Goal: Navigation & Orientation: Find specific page/section

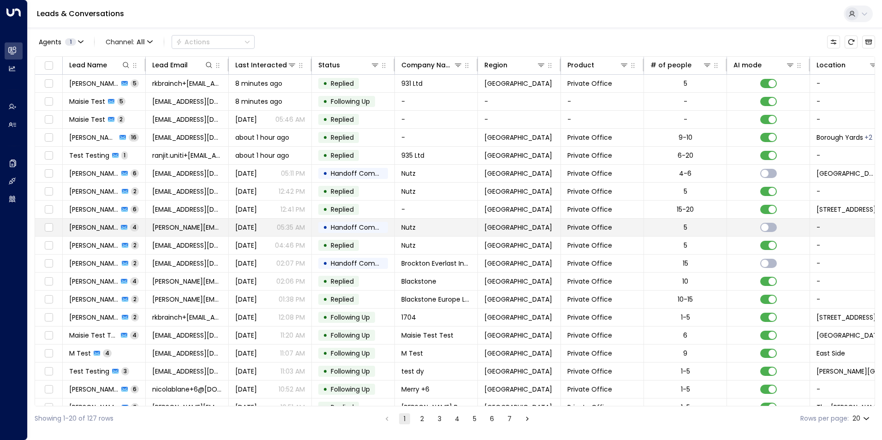
click at [89, 226] on span "[PERSON_NAME]" at bounding box center [93, 227] width 49 height 9
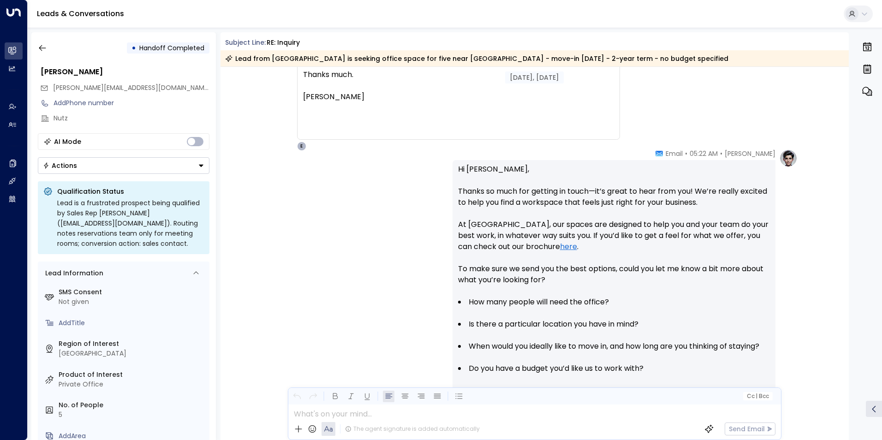
scroll to position [379, 0]
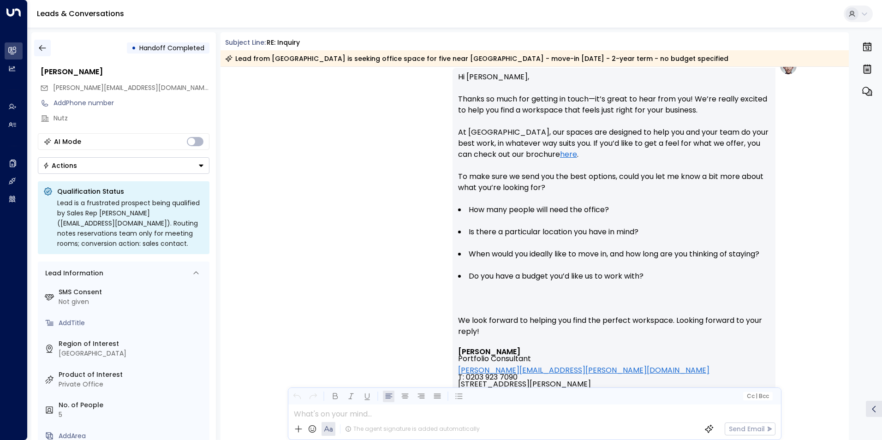
click at [40, 48] on icon "button" at bounding box center [42, 48] width 7 height 6
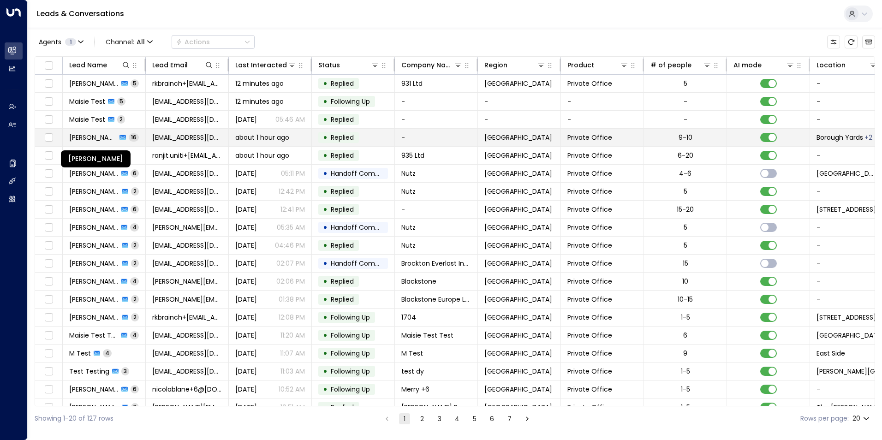
click at [94, 140] on span "[PERSON_NAME]" at bounding box center [93, 137] width 48 height 9
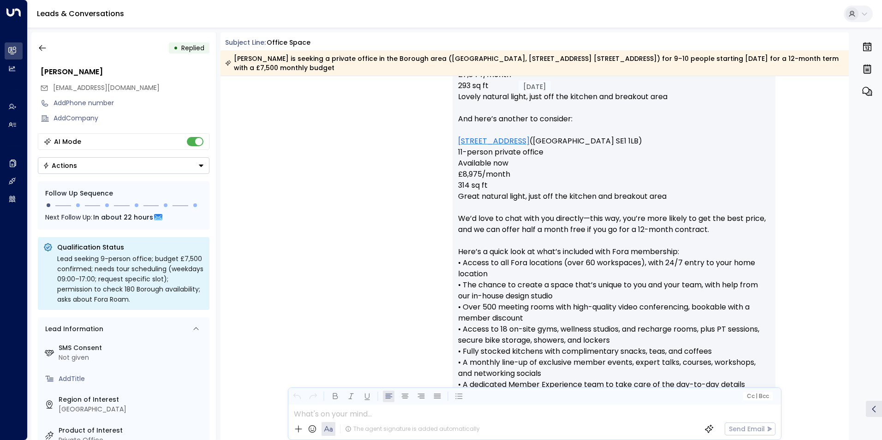
scroll to position [3427, 0]
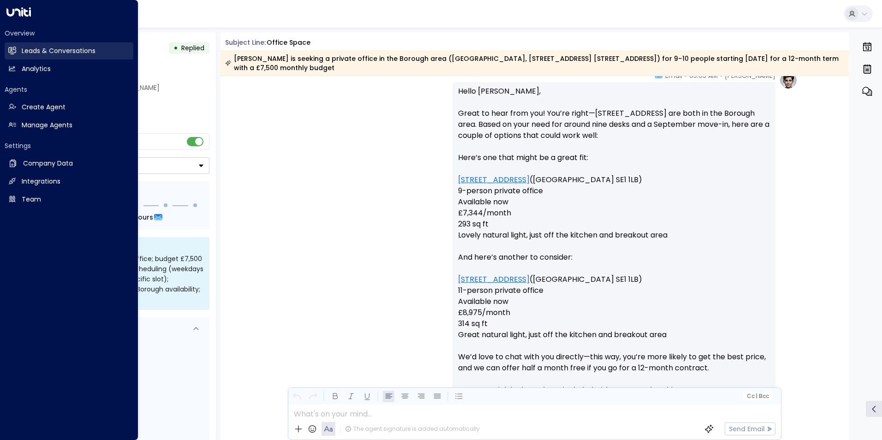
click at [12, 47] on icon at bounding box center [12, 51] width 8 height 8
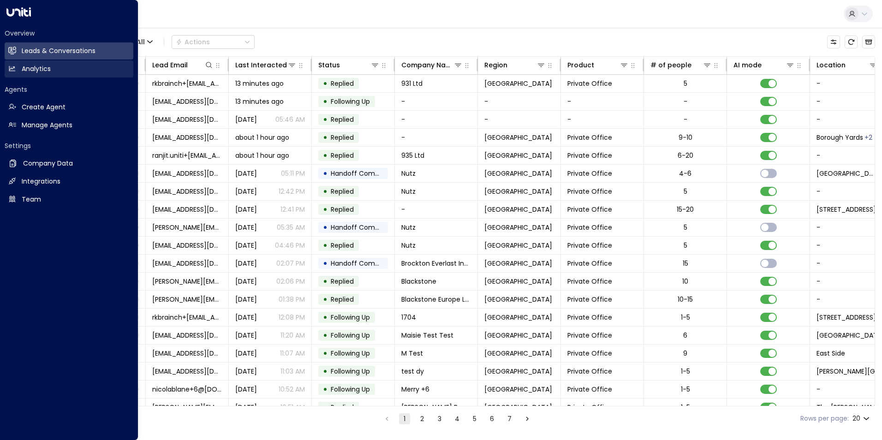
click at [15, 62] on link "Analytics Analytics" at bounding box center [69, 68] width 129 height 17
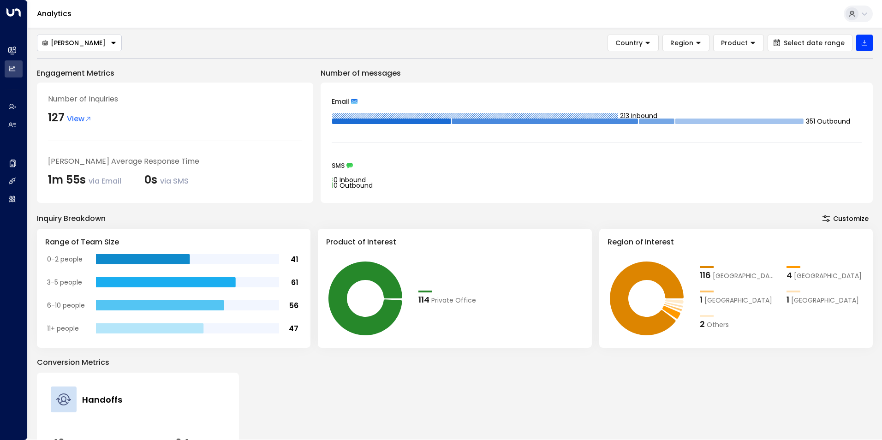
click at [76, 115] on span "View" at bounding box center [79, 118] width 25 height 11
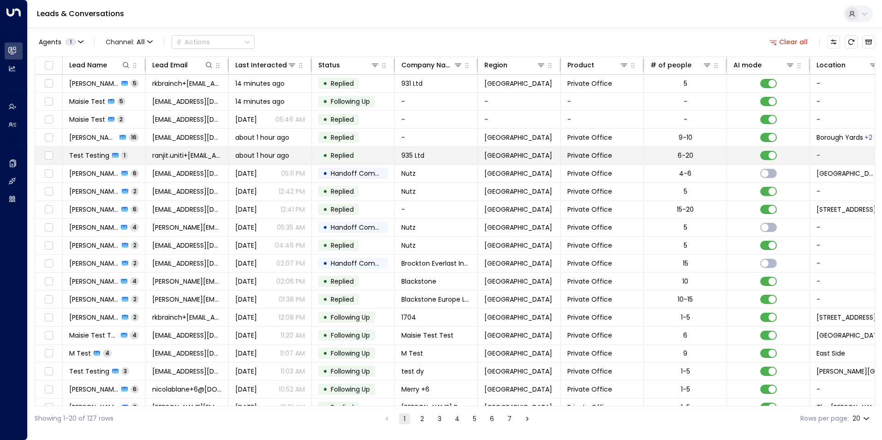
scroll to position [31, 0]
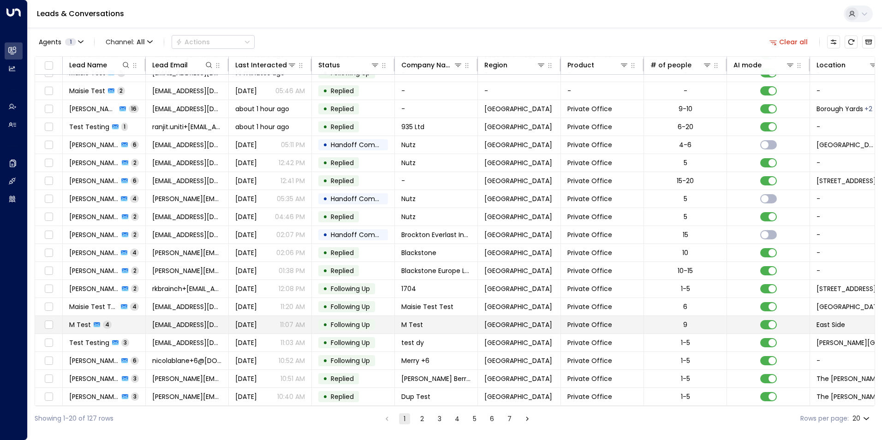
click at [88, 322] on span "M Test" at bounding box center [80, 324] width 22 height 9
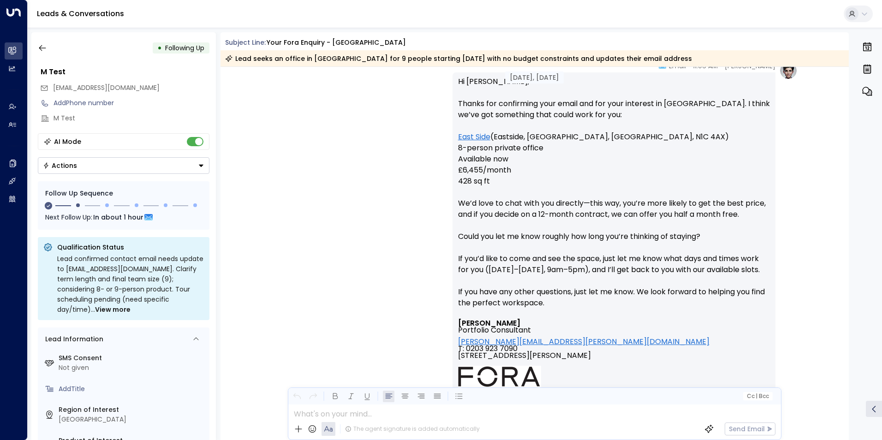
scroll to position [830, 0]
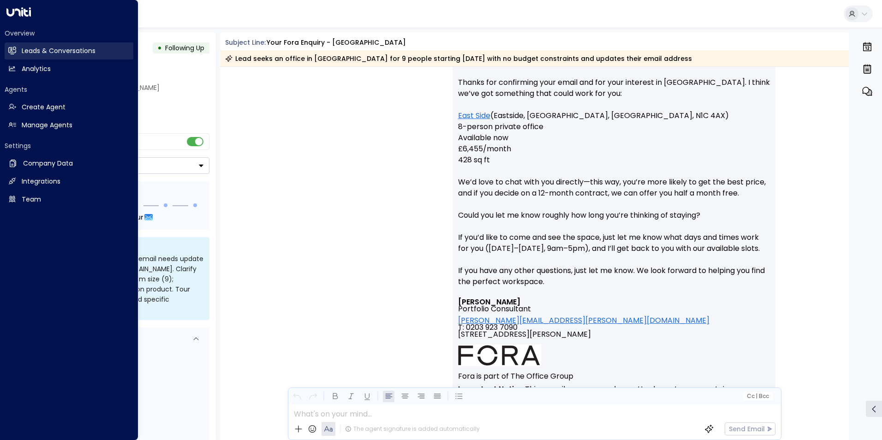
click at [14, 54] on icon at bounding box center [12, 51] width 8 height 8
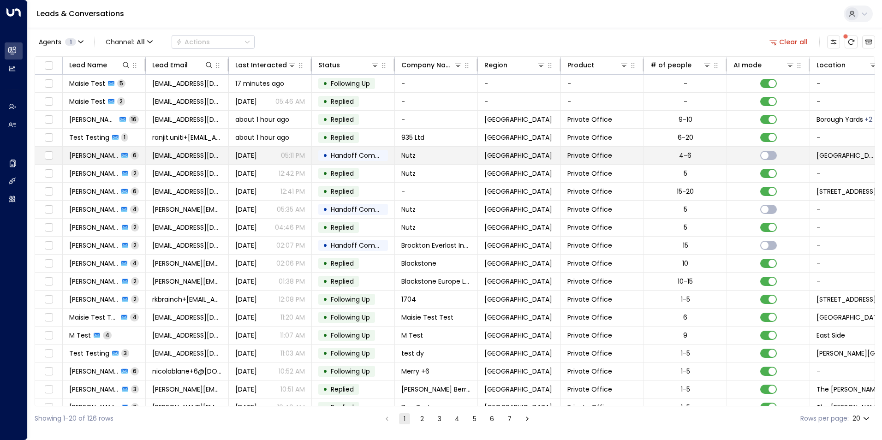
scroll to position [31, 0]
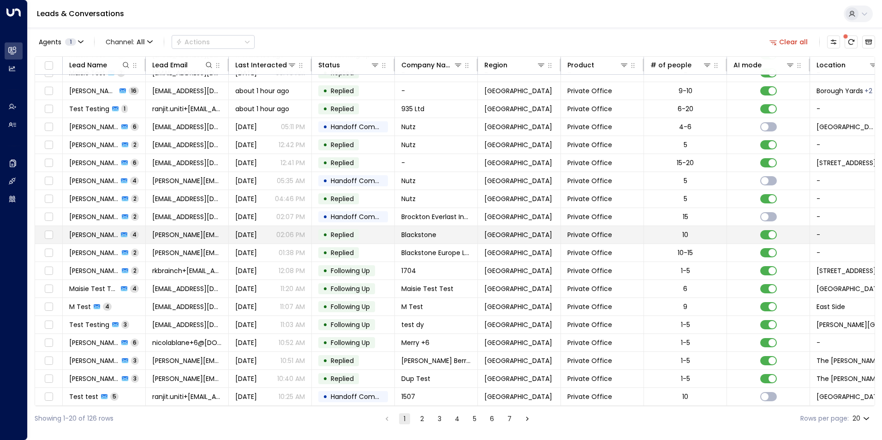
click at [91, 231] on span "[PERSON_NAME]" at bounding box center [93, 234] width 49 height 9
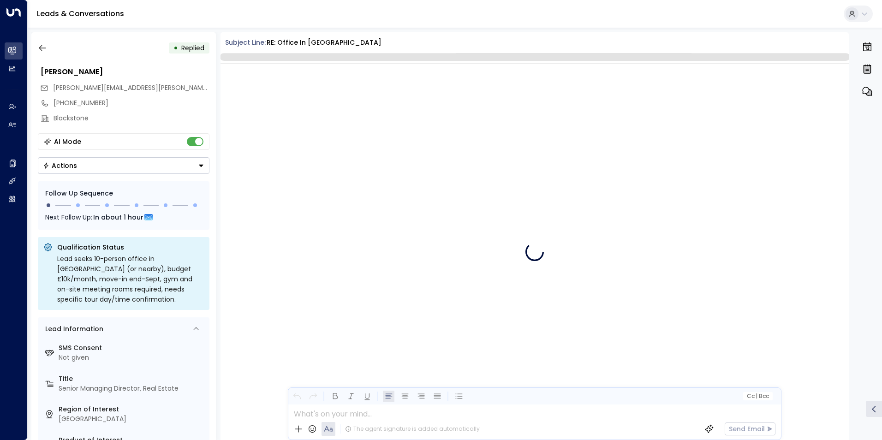
scroll to position [831, 0]
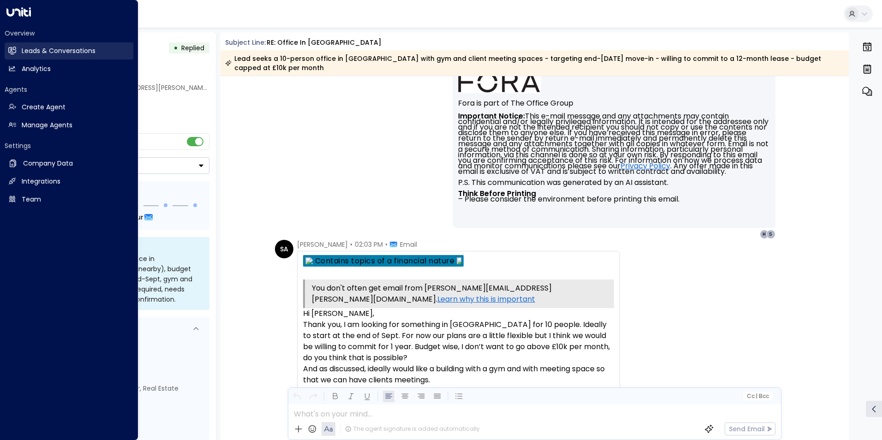
click at [12, 53] on icon at bounding box center [12, 51] width 7 height 6
